Goal: Task Accomplishment & Management: Manage account settings

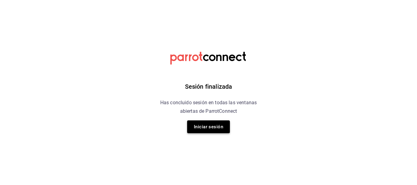
click at [209, 126] on button "Iniciar sesión" at bounding box center [208, 127] width 43 height 13
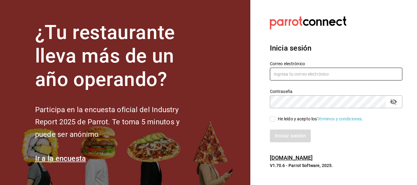
click at [305, 73] on input "text" at bounding box center [336, 74] width 133 height 13
type input "r"
type input "f"
type input "[EMAIL_ADDRESS][DOMAIN_NAME]"
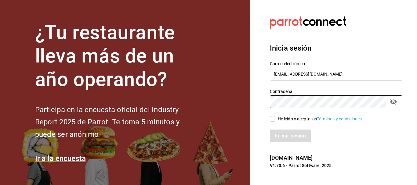
click at [275, 119] on input "He leído y acepto los Términos y condiciones." at bounding box center [272, 118] width 5 height 5
checkbox input "true"
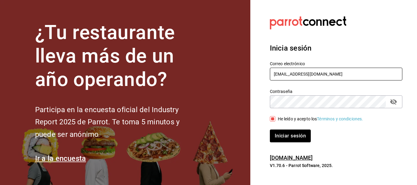
drag, startPoint x: 324, startPoint y: 73, endPoint x: 244, endPoint y: 80, distance: 80.1
click at [244, 80] on div "¿Tu restaurante lleva más de un año operando? Participa en la encuesta oficial …" at bounding box center [208, 92] width 417 height 185
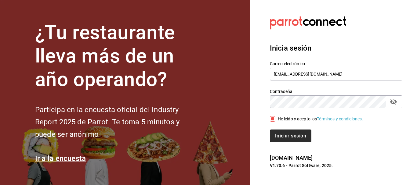
click at [285, 136] on button "Iniciar sesión" at bounding box center [291, 136] width 42 height 13
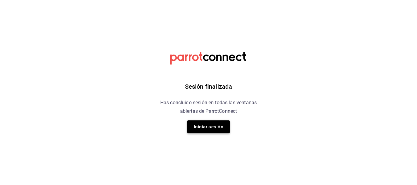
click at [205, 124] on button "Iniciar sesión" at bounding box center [208, 127] width 43 height 13
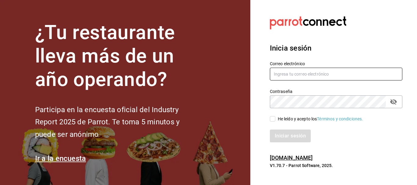
click at [305, 75] on input "text" at bounding box center [336, 74] width 133 height 13
paste input "[EMAIL_ADDRESS][DOMAIN_NAME]"
type input "[EMAIL_ADDRESS][DOMAIN_NAME]"
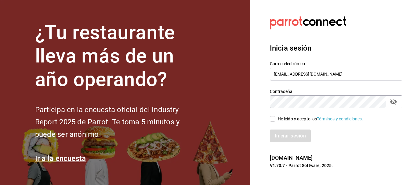
click at [274, 119] on input "He leído y acepto los Términos y condiciones." at bounding box center [272, 118] width 5 height 5
checkbox input "true"
click at [280, 138] on button "Iniciar sesión" at bounding box center [291, 136] width 42 height 13
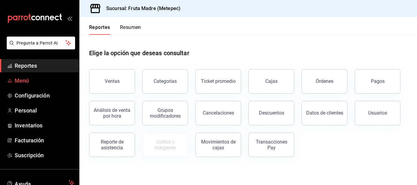
click at [19, 81] on span "Menú" at bounding box center [45, 81] width 60 height 8
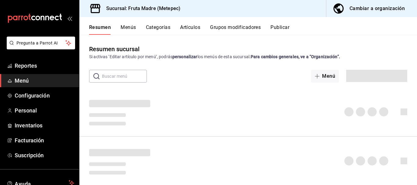
click at [357, 10] on div "Cambiar a organización" at bounding box center [377, 8] width 55 height 9
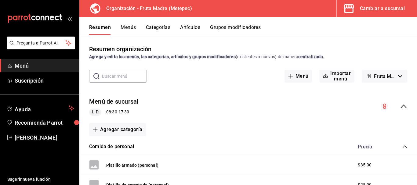
click at [400, 103] on icon "collapse-menu-row" at bounding box center [403, 106] width 7 height 7
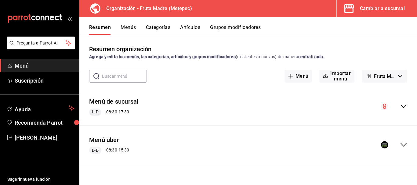
click at [402, 147] on icon "collapse-menu-row" at bounding box center [403, 144] width 7 height 7
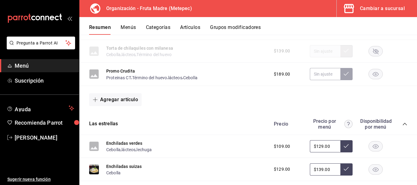
scroll to position [275, 0]
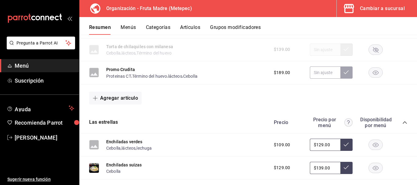
click at [372, 74] on rect "button" at bounding box center [376, 73] width 14 height 10
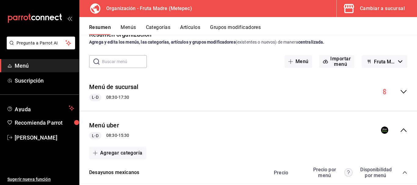
scroll to position [0, 0]
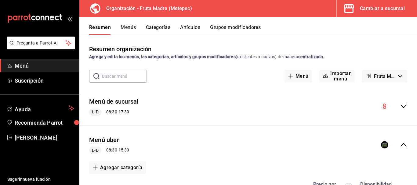
click at [124, 75] on input "text" at bounding box center [124, 76] width 45 height 12
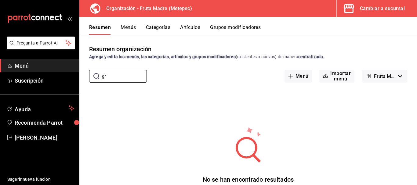
type input "g"
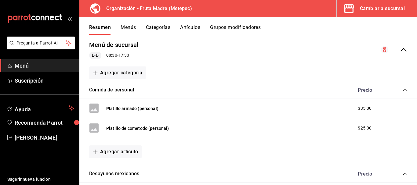
scroll to position [61, 0]
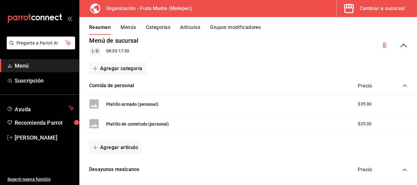
click at [400, 45] on icon "collapse-menu-row" at bounding box center [403, 45] width 7 height 7
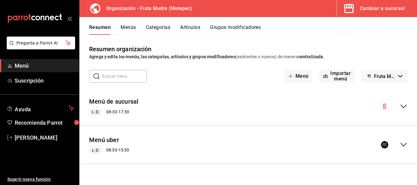
scroll to position [0, 0]
click at [406, 142] on icon "collapse-menu-row" at bounding box center [403, 144] width 7 height 7
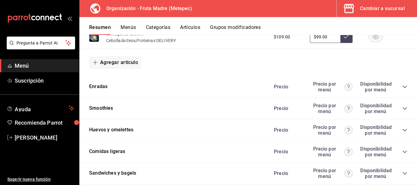
scroll to position [458, 0]
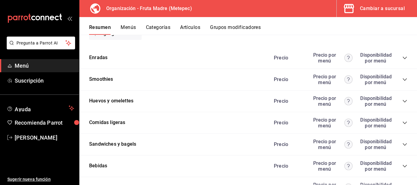
click at [403, 81] on icon "collapse-category-row" at bounding box center [405, 79] width 5 height 5
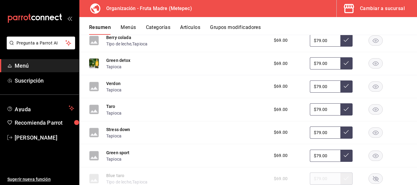
scroll to position [642, 0]
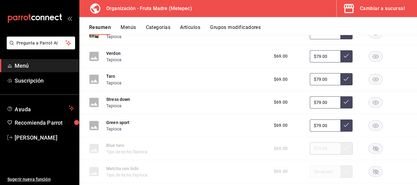
click at [371, 126] on rect "button" at bounding box center [376, 126] width 14 height 10
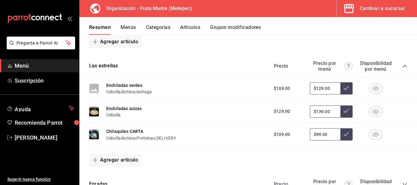
scroll to position [275, 0]
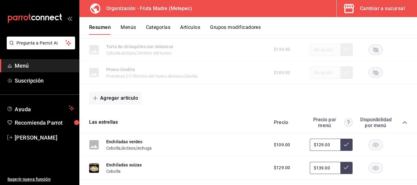
click at [130, 25] on button "Menús" at bounding box center [128, 29] width 15 height 10
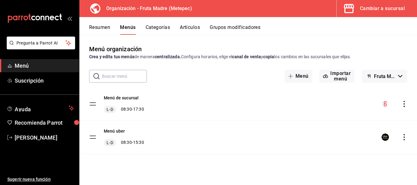
click at [407, 137] on icon "actions" at bounding box center [404, 137] width 6 height 6
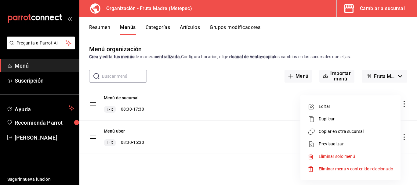
click at [361, 132] on span "Copiar en otra sucursal" at bounding box center [356, 132] width 75 height 6
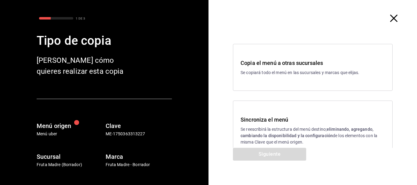
click at [321, 129] on p "Se reescribirá la estructura del menú destino; eliminando, agregando, cambiando…" at bounding box center [313, 135] width 144 height 19
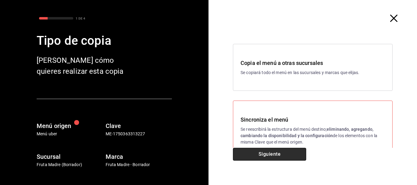
click at [285, 157] on button "Siguiente" at bounding box center [269, 154] width 73 height 13
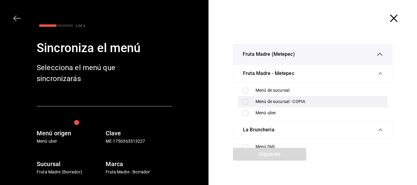
scroll to position [14, 0]
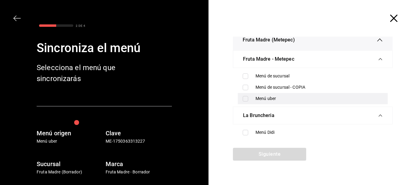
click at [286, 101] on div "Menú uber" at bounding box center [319, 99] width 127 height 6
checkbox input "true"
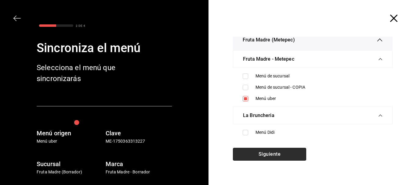
click at [275, 157] on button "Siguiente" at bounding box center [269, 154] width 73 height 13
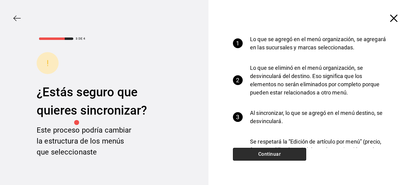
click at [275, 156] on button "Continuar" at bounding box center [269, 154] width 73 height 13
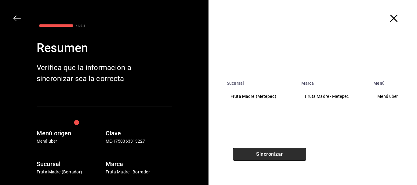
click at [290, 149] on button "Sincronizar" at bounding box center [269, 154] width 73 height 13
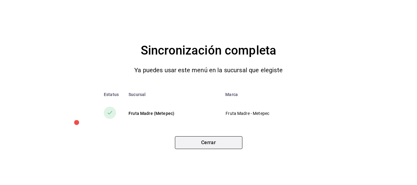
click at [201, 140] on button "Cerrar" at bounding box center [209, 143] width 68 height 13
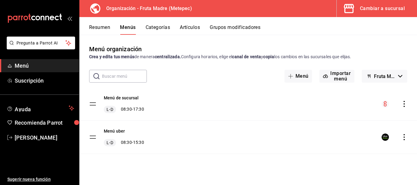
click at [242, 25] on button "Grupos modificadores" at bounding box center [235, 29] width 51 height 10
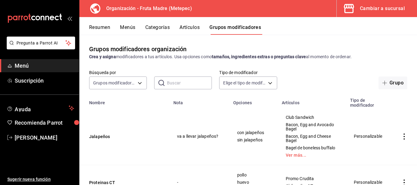
click at [378, 5] on div "Cambiar a sucursal" at bounding box center [382, 8] width 45 height 9
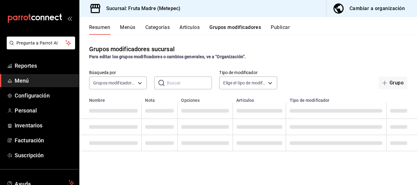
click at [284, 25] on button "Publicar" at bounding box center [280, 29] width 19 height 10
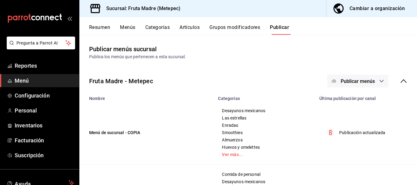
click at [355, 82] on span "Publicar menús" at bounding box center [358, 82] width 34 height 6
click at [352, 117] on span "Uber Eats" at bounding box center [362, 118] width 29 height 6
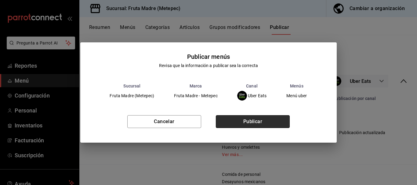
click at [247, 123] on button "Publicar" at bounding box center [253, 121] width 74 height 13
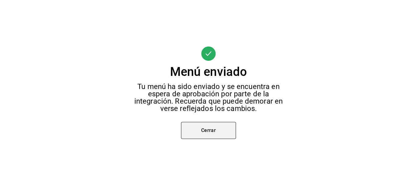
click at [214, 134] on button "Cerrar" at bounding box center [208, 130] width 55 height 17
